Goal: Find contact information: Obtain details needed to contact an individual or organization

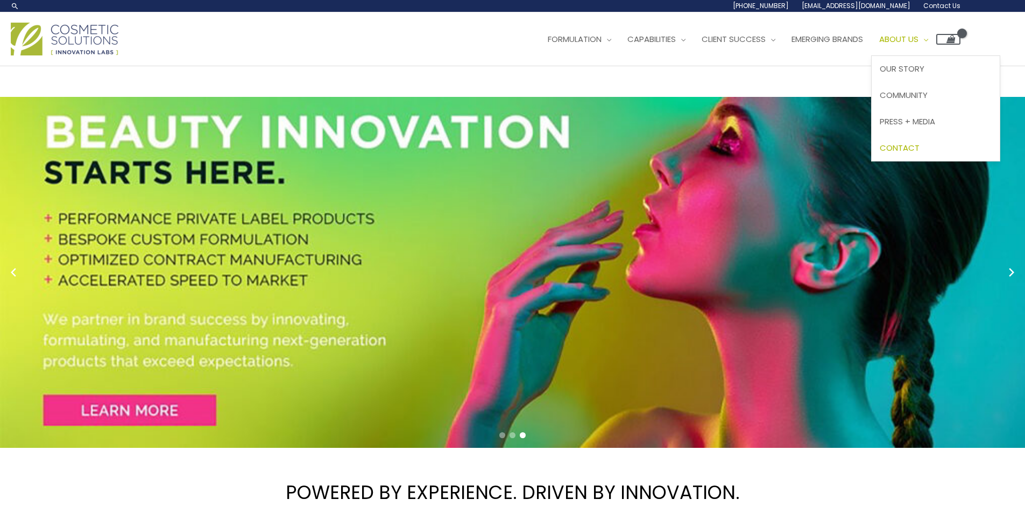
click at [919, 146] on span "Contact" at bounding box center [899, 147] width 40 height 11
click at [919, 147] on span "Contact" at bounding box center [899, 147] width 40 height 11
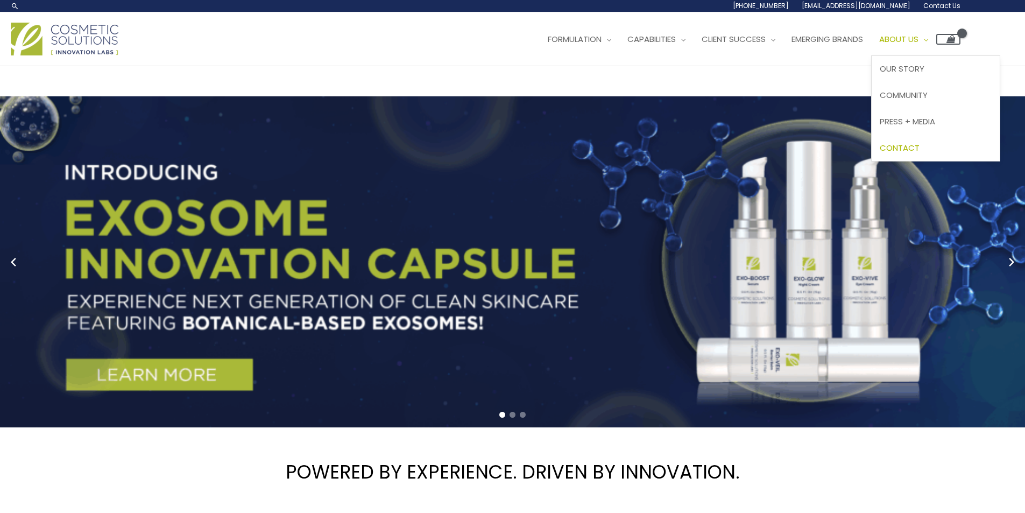
click at [919, 146] on span "Contact" at bounding box center [899, 147] width 40 height 11
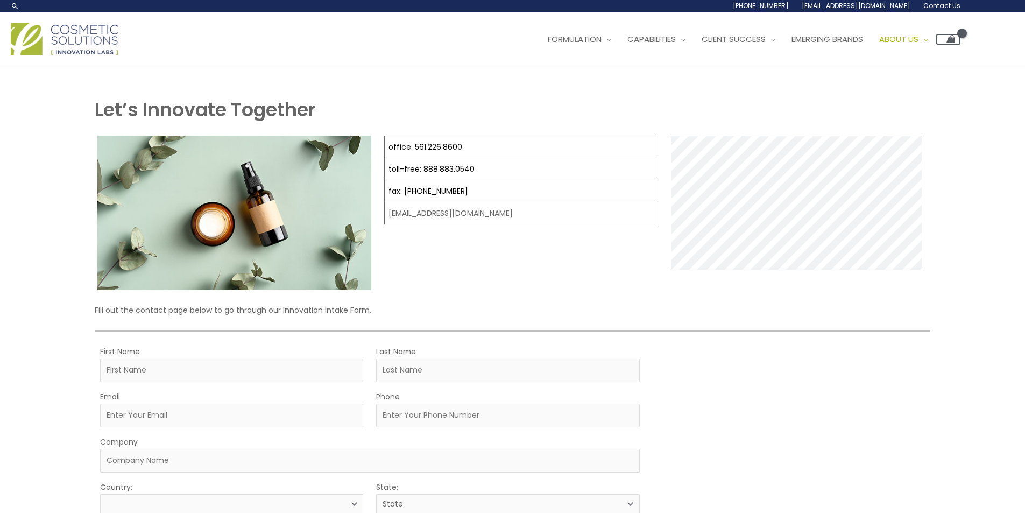
select select
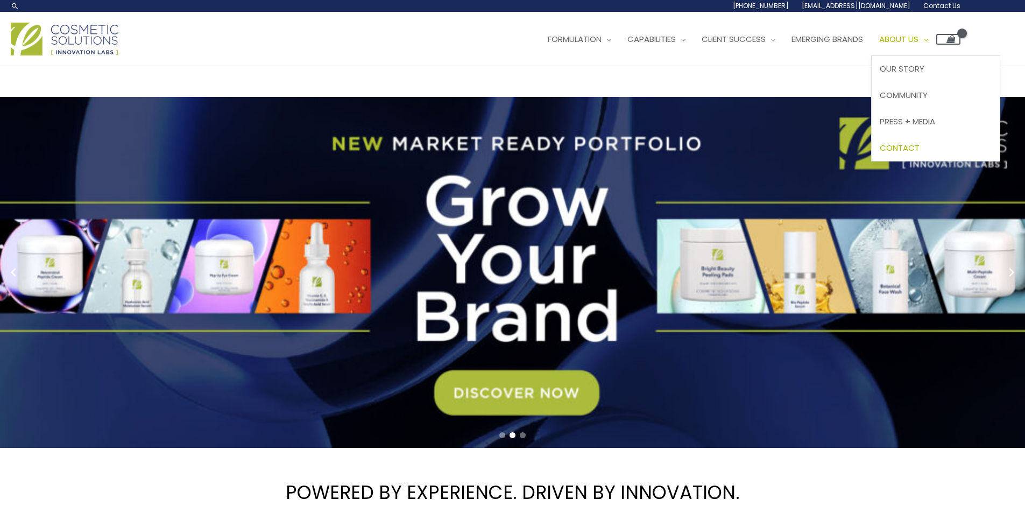
click at [919, 144] on span "Contact" at bounding box center [899, 147] width 40 height 11
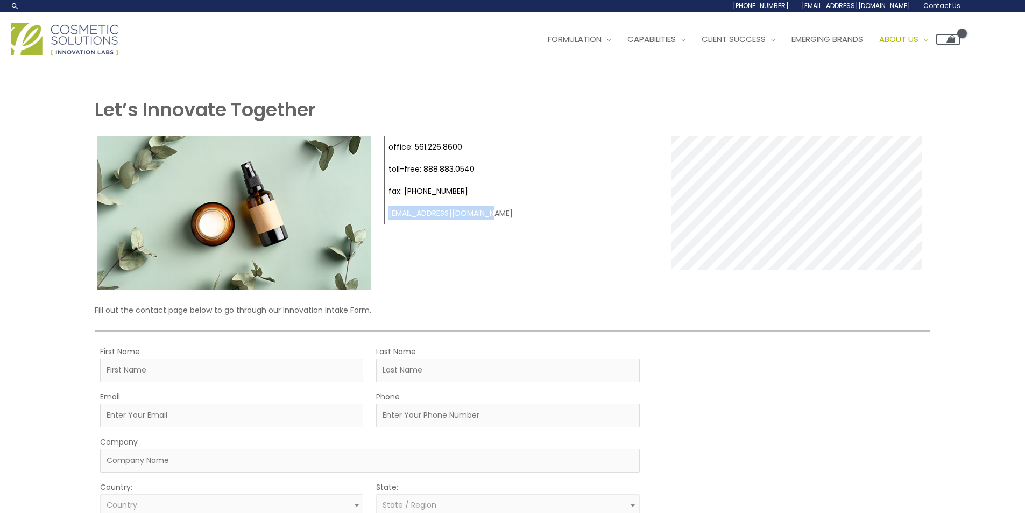
drag, startPoint x: 495, startPoint y: 211, endPoint x: 387, endPoint y: 222, distance: 108.6
click at [387, 222] on td "[EMAIL_ADDRESS][DOMAIN_NAME]" at bounding box center [521, 213] width 273 height 22
copy td "[EMAIL_ADDRESS][DOMAIN_NAME]"
